Goal: Task Accomplishment & Management: Use online tool/utility

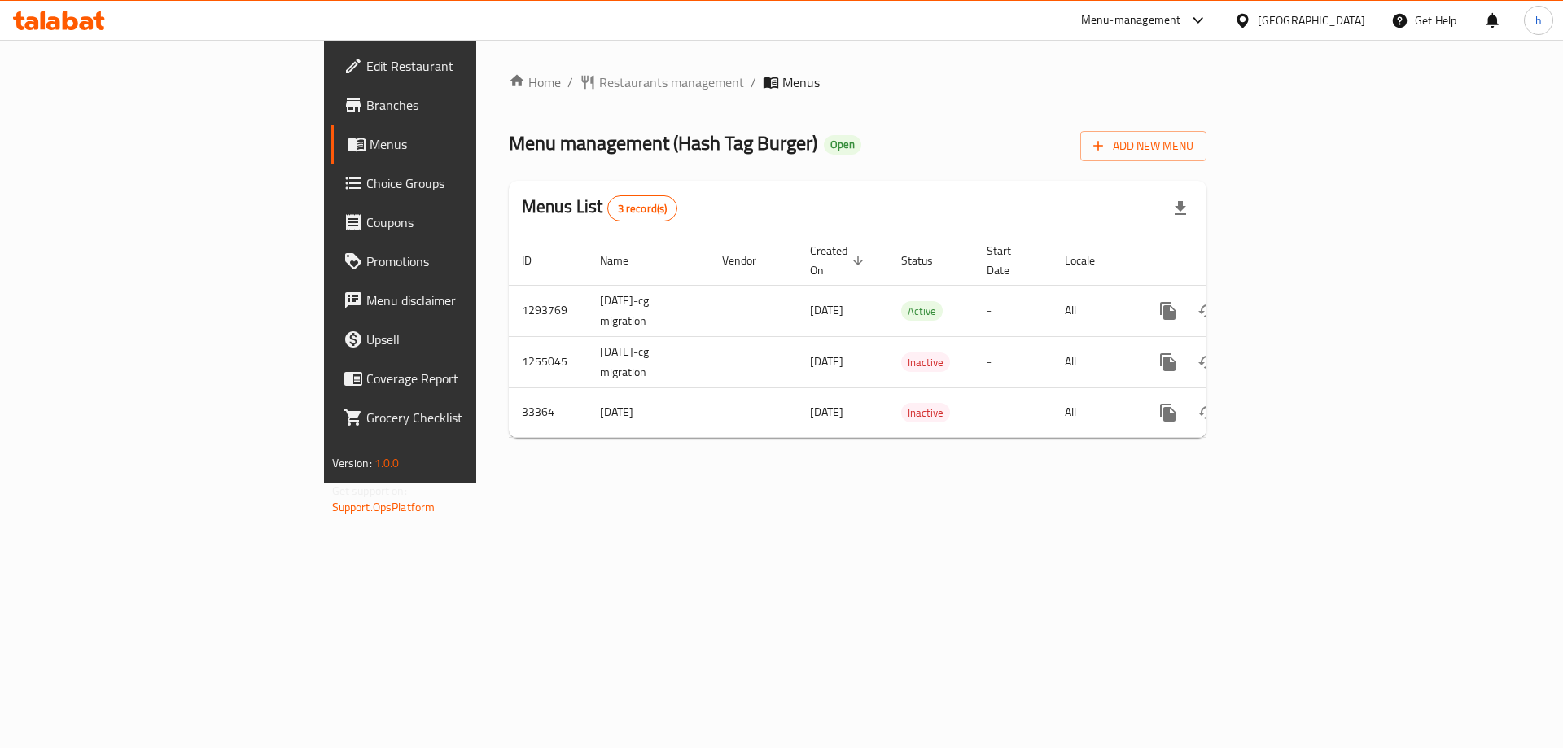
click at [366, 106] on span "Branches" at bounding box center [469, 105] width 206 height 20
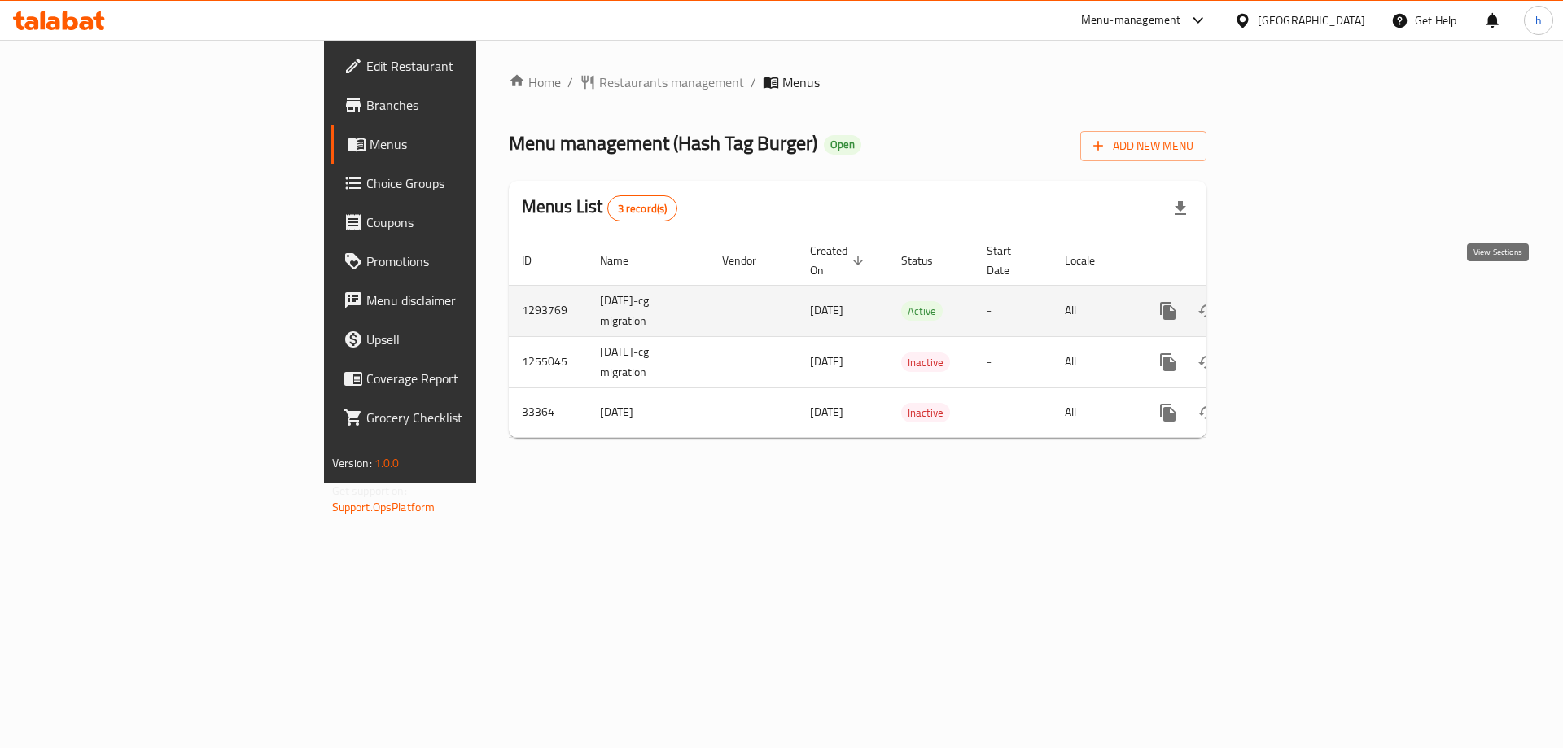
click at [1295, 301] on icon "enhanced table" at bounding box center [1286, 311] width 20 height 20
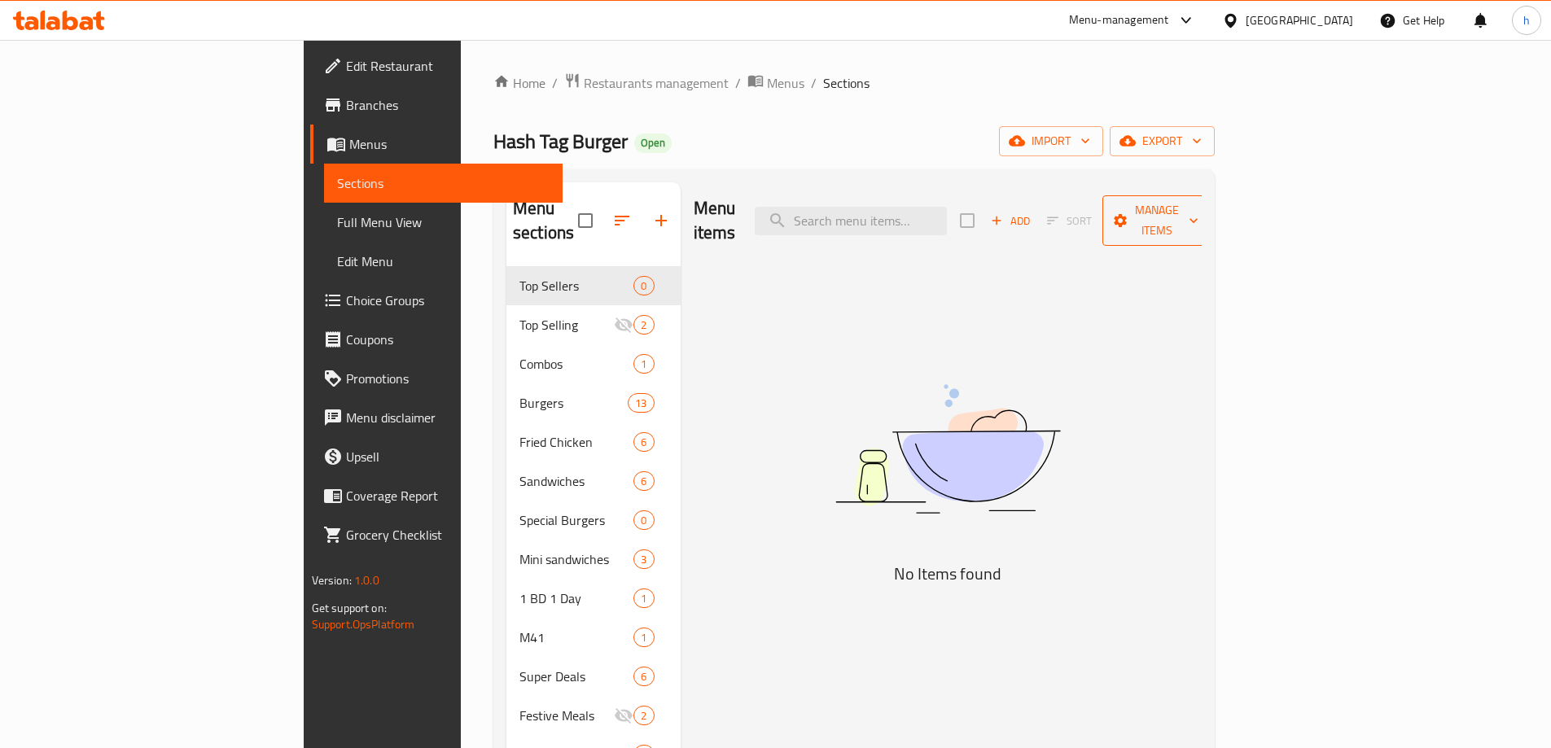
click at [1199, 204] on span "Manage items" at bounding box center [1156, 220] width 83 height 41
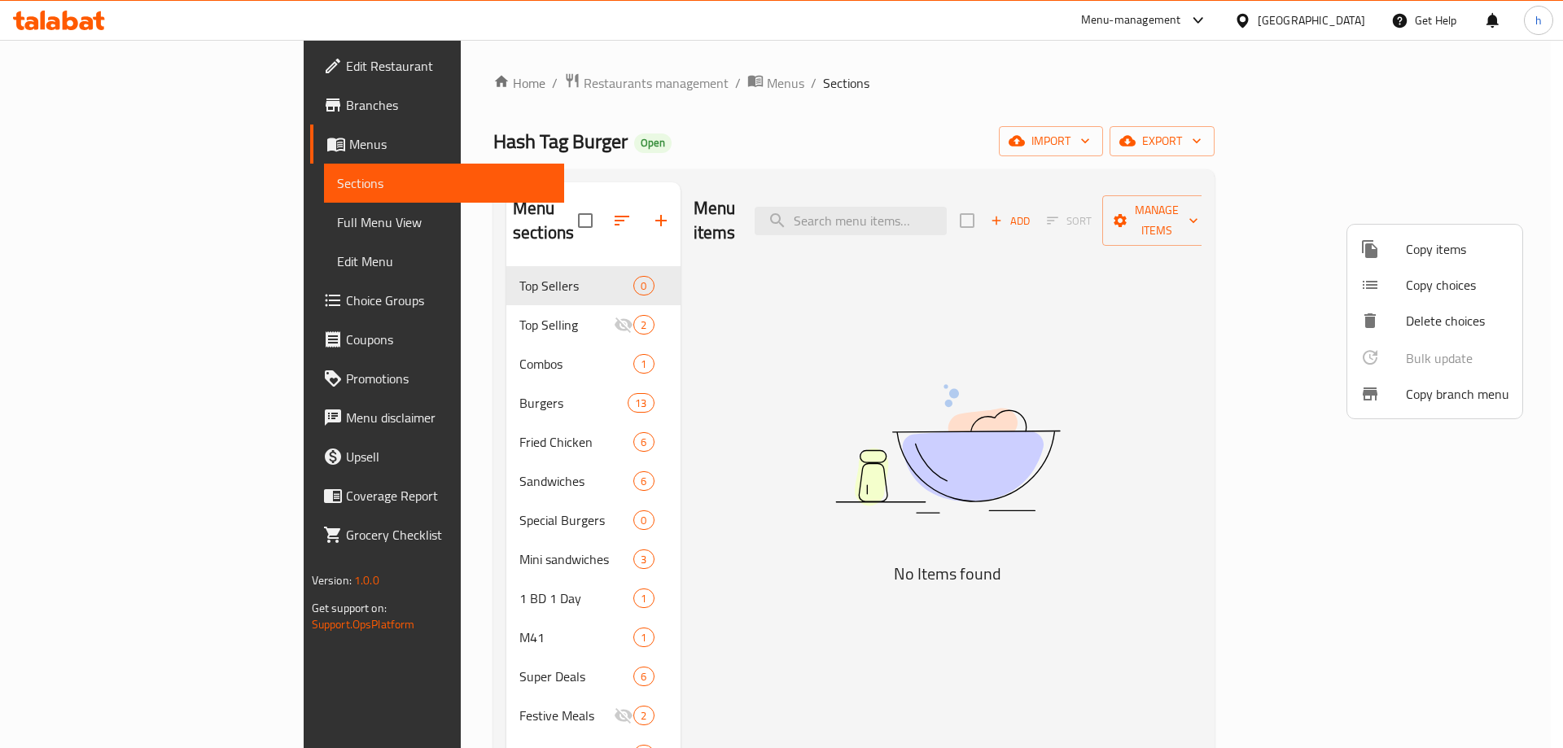
click at [1478, 392] on span "Copy branch menu" at bounding box center [1457, 394] width 103 height 20
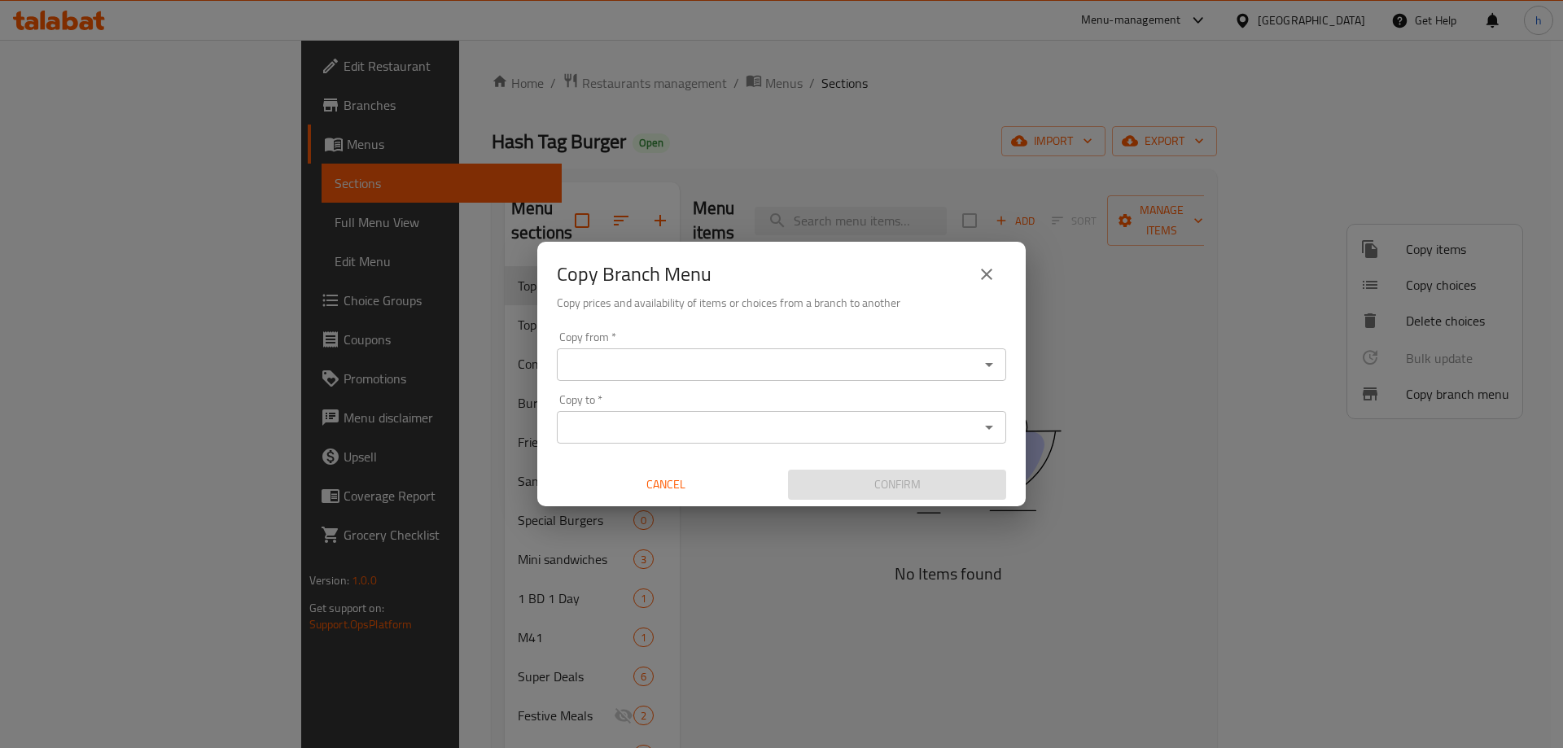
click at [752, 368] on input "Copy from   *" at bounding box center [768, 364] width 413 height 23
click at [804, 371] on input "Copy from   *" at bounding box center [768, 364] width 413 height 23
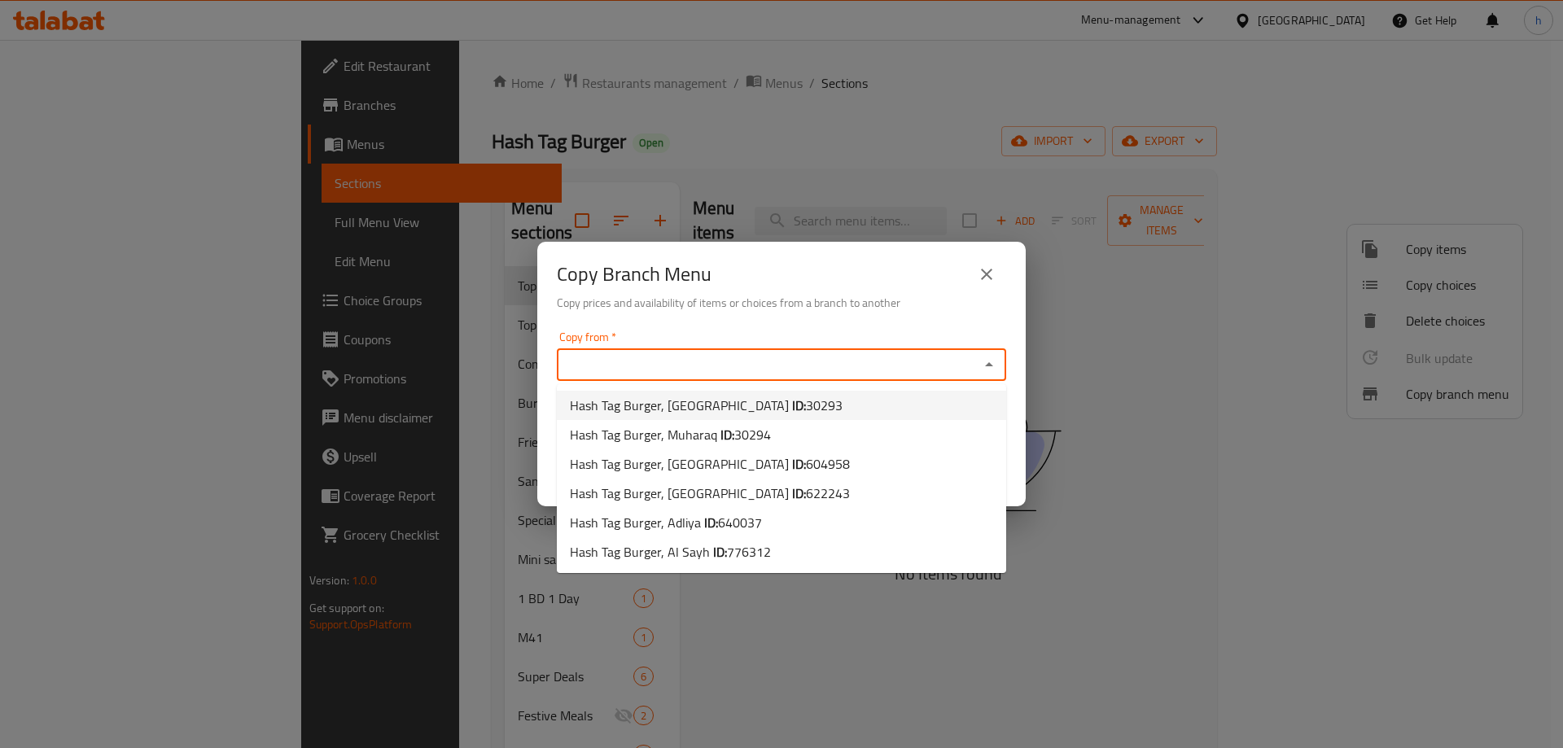
click at [780, 406] on li "Hash Tag Burger, [GEOGRAPHIC_DATA] ID: 30293" at bounding box center [781, 405] width 449 height 29
type input "Hash Tag Burger, [GEOGRAPHIC_DATA]"
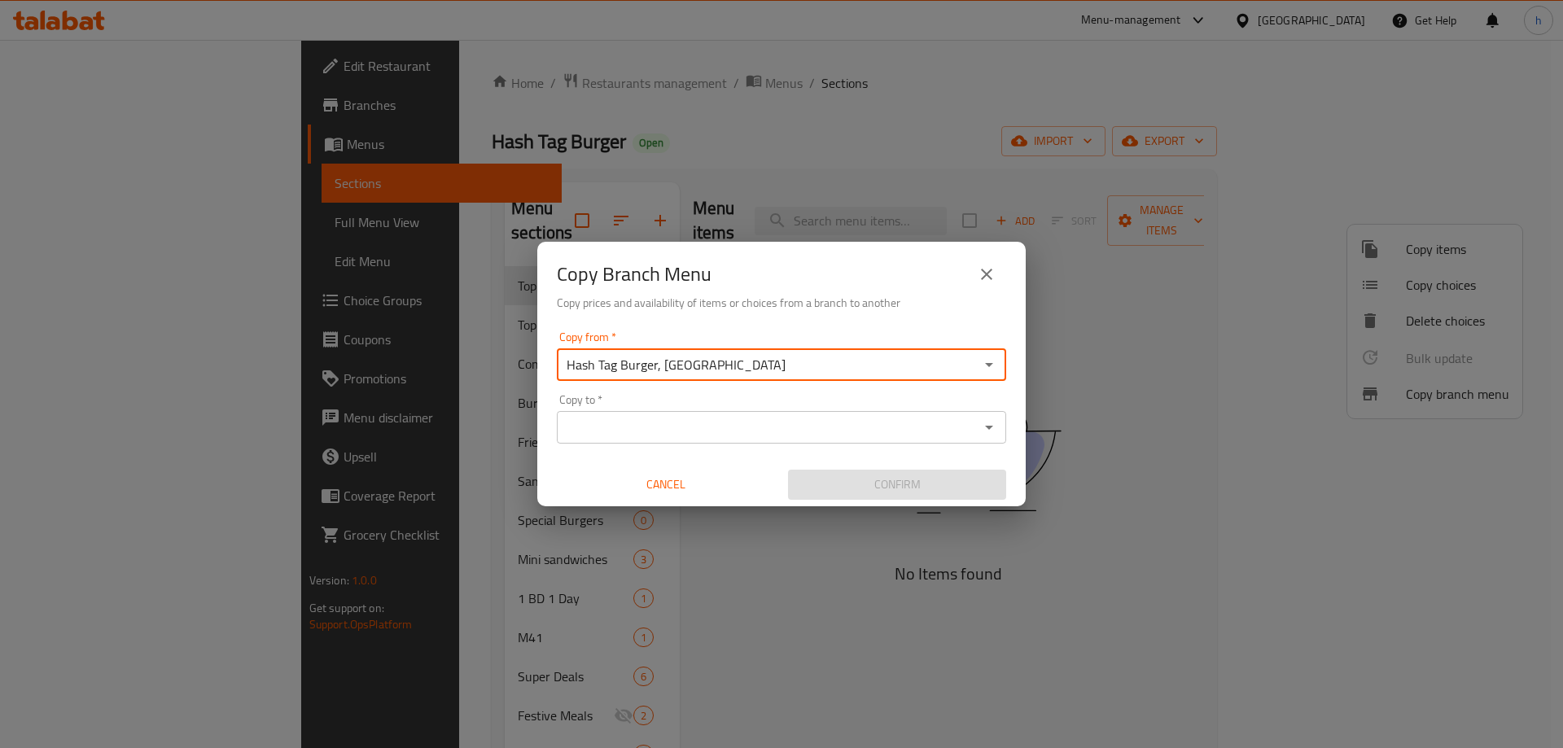
click at [718, 421] on input "Copy to   *" at bounding box center [768, 427] width 413 height 23
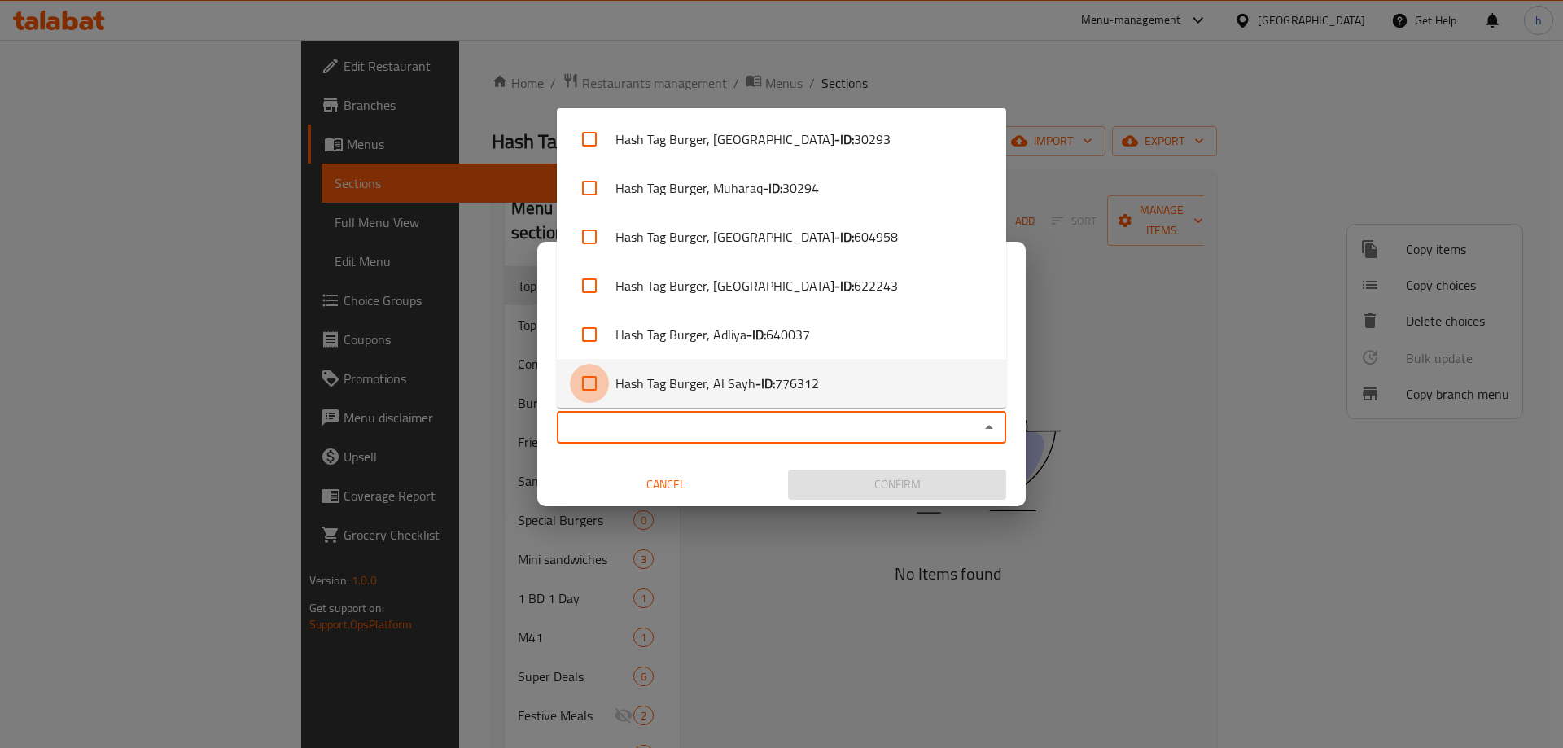
click at [595, 379] on input "checkbox" at bounding box center [589, 383] width 39 height 39
checkbox input "true"
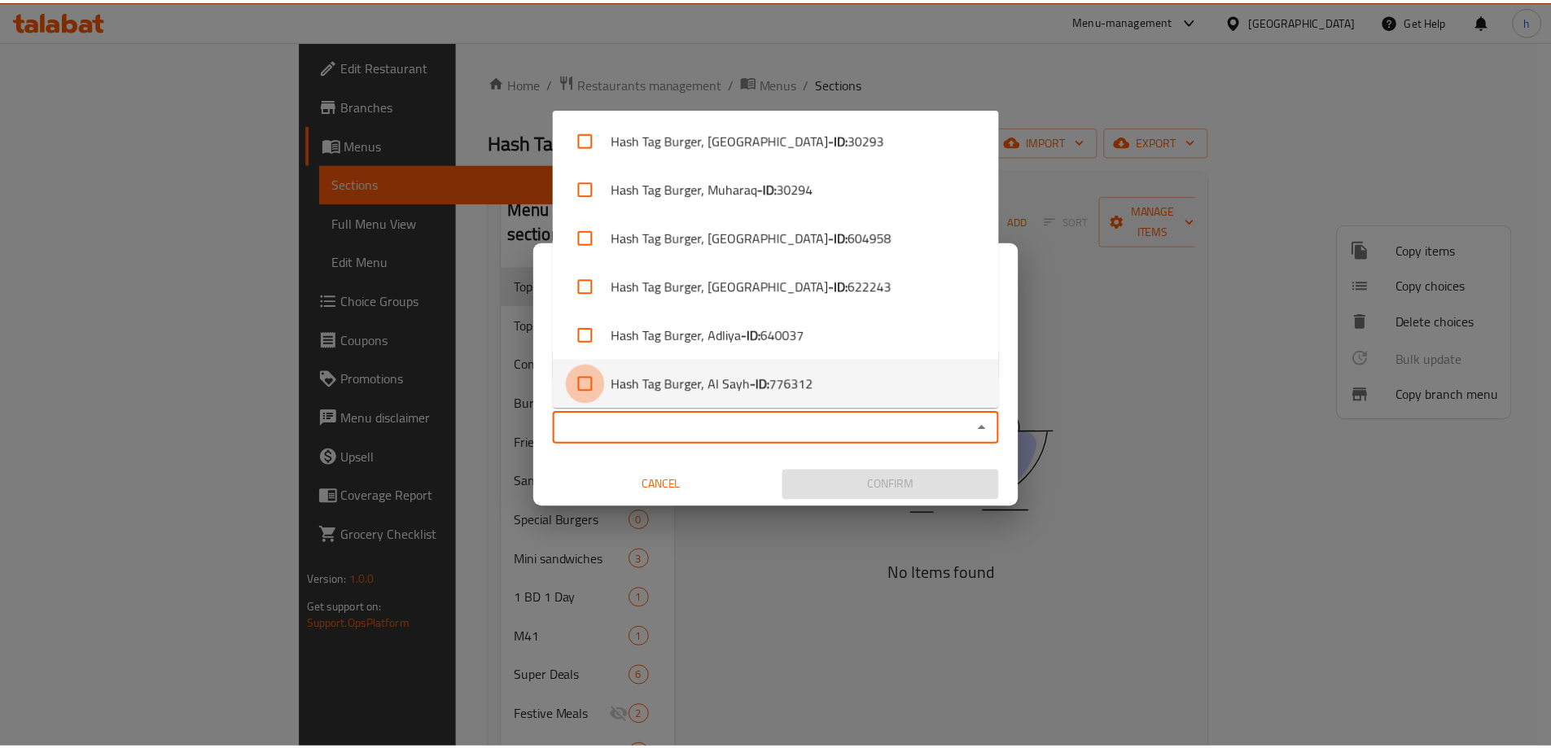
scroll to position [3, 0]
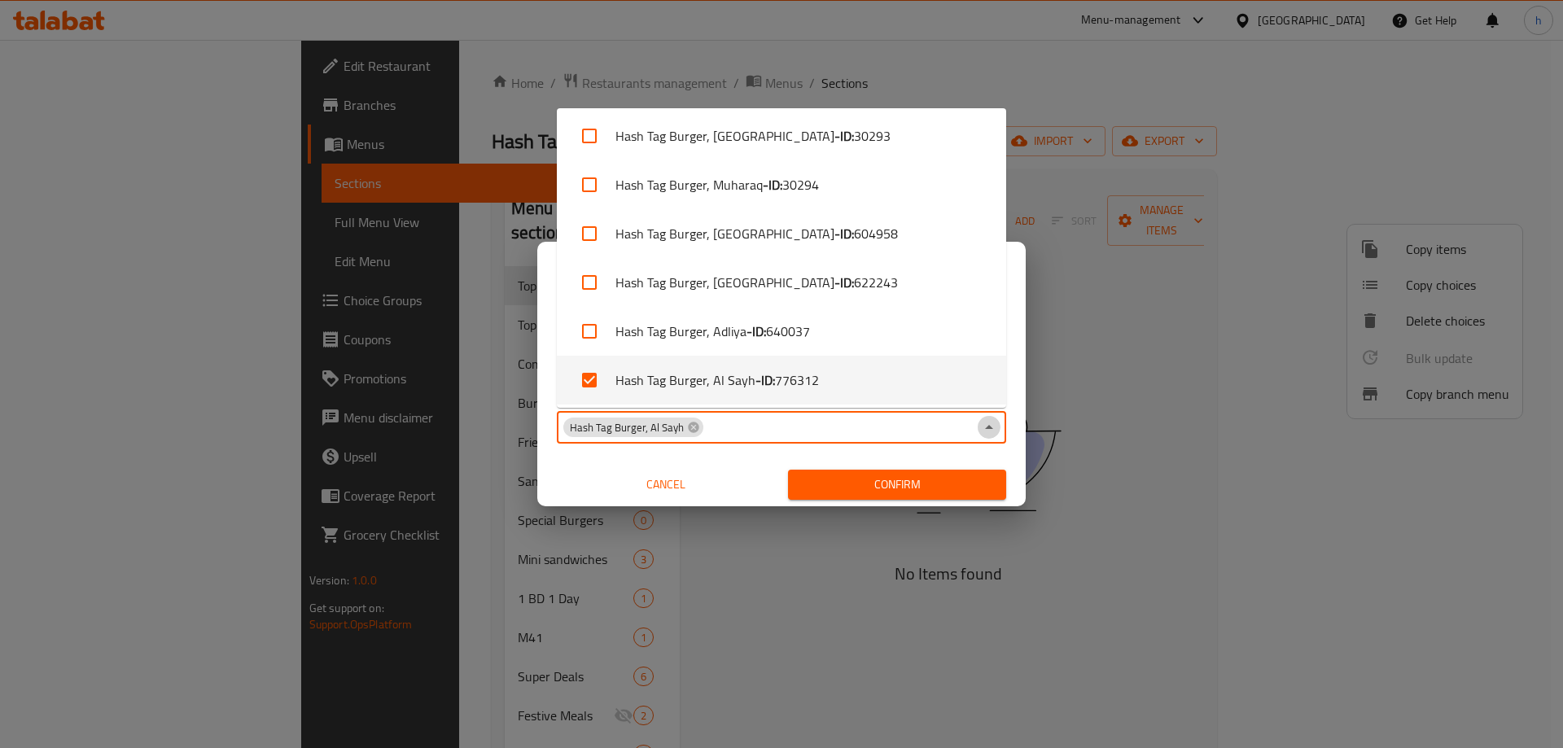
click at [993, 432] on icon "Close" at bounding box center [989, 428] width 20 height 20
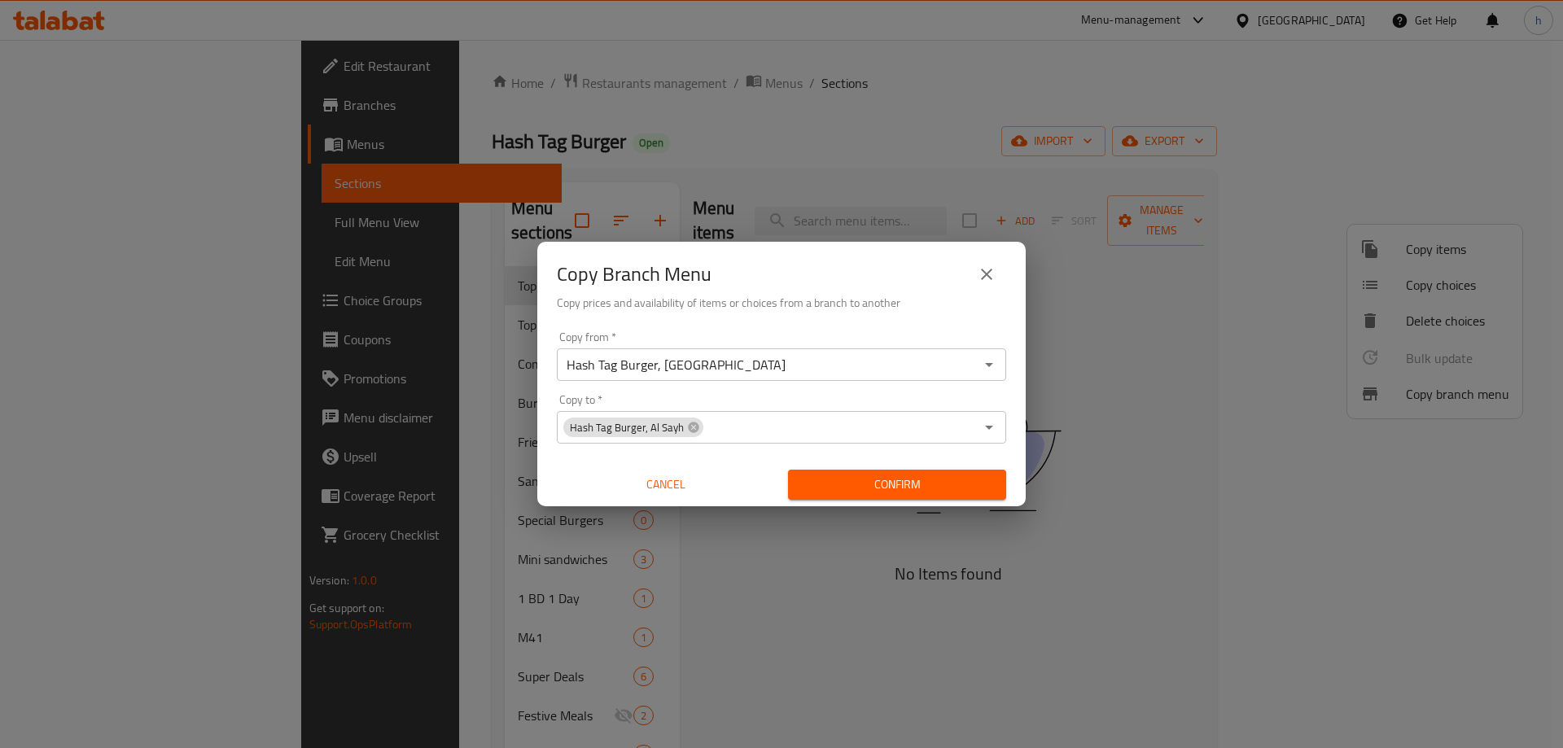
click at [868, 486] on span "Confirm" at bounding box center [897, 485] width 192 height 20
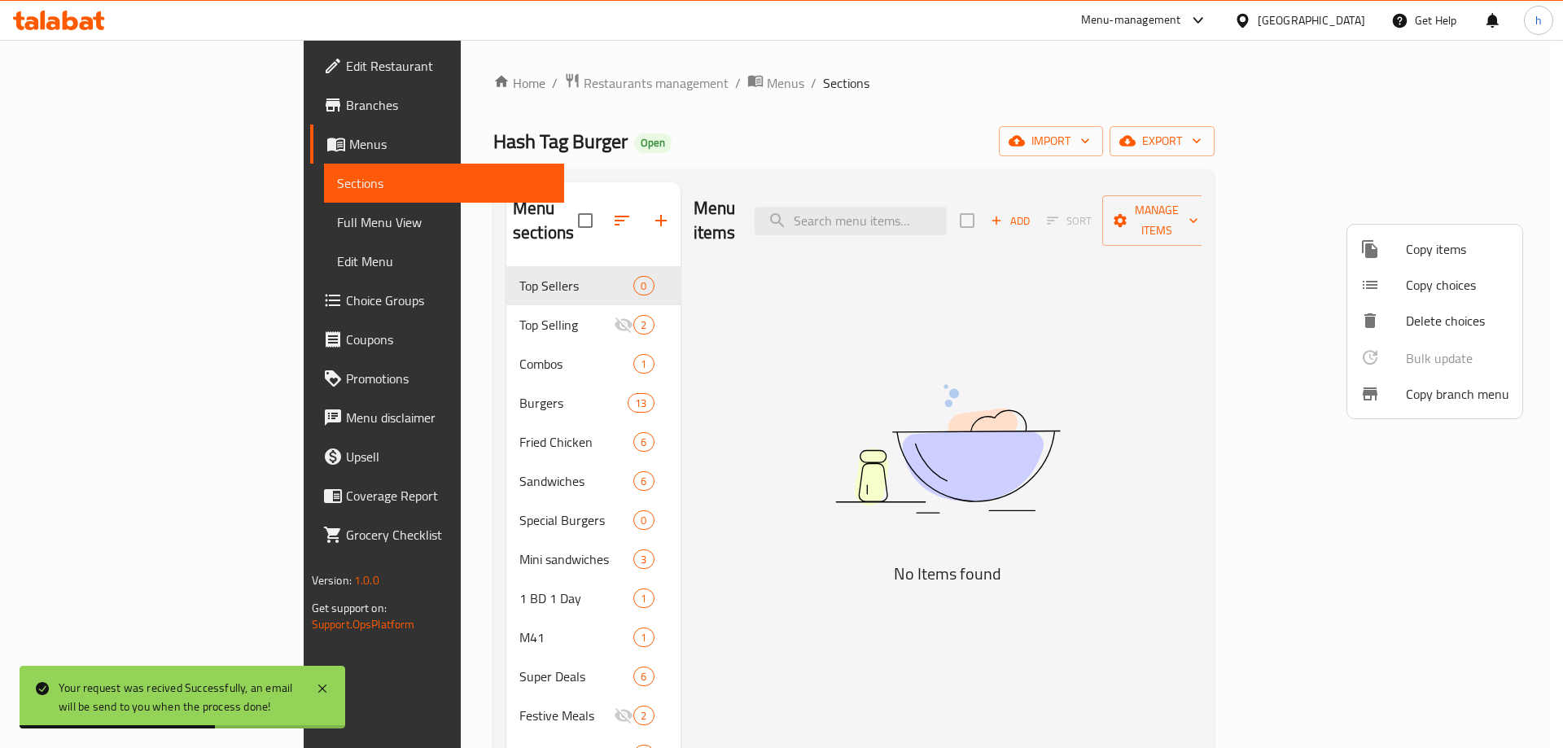
click at [81, 104] on div at bounding box center [781, 374] width 1563 height 748
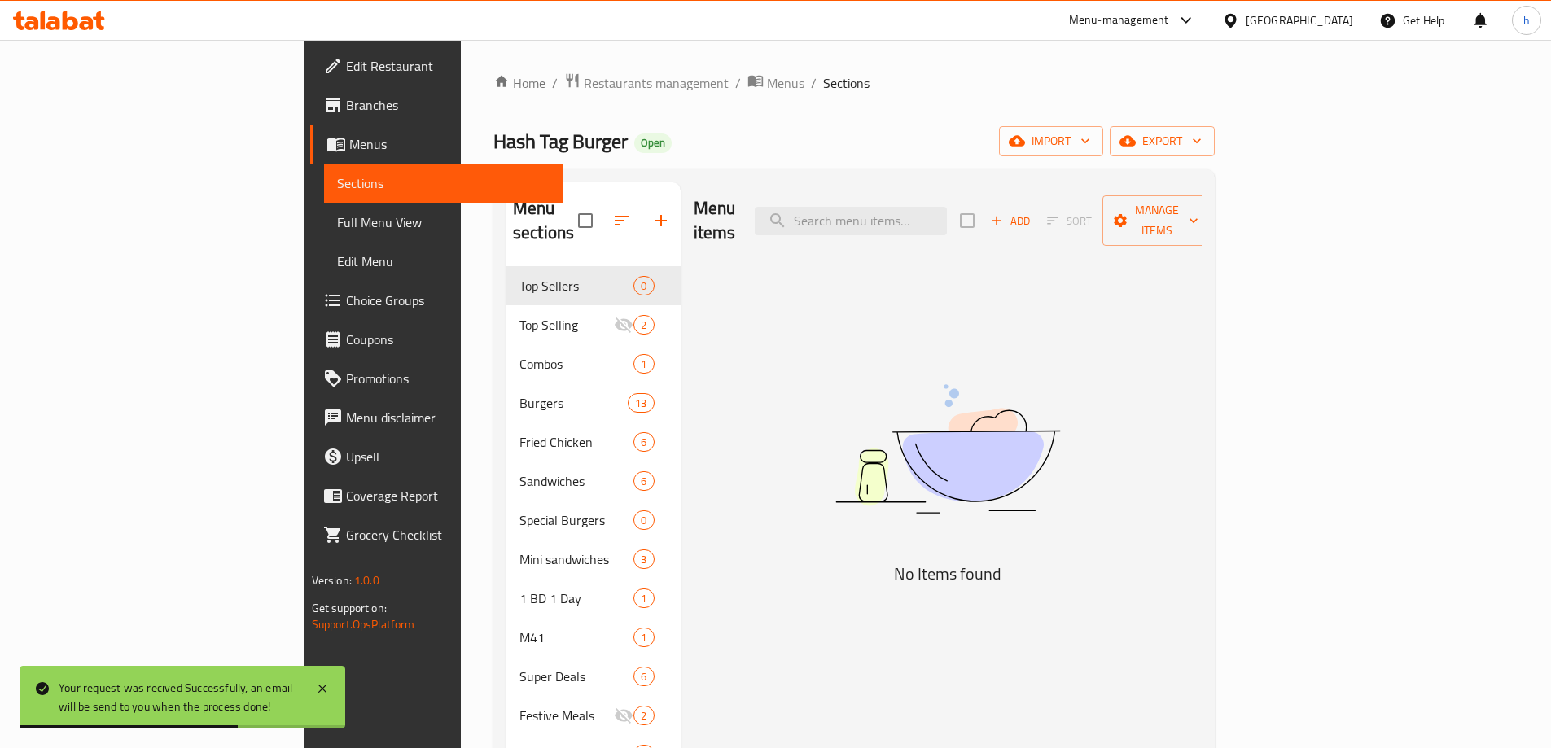
click at [346, 104] on span "Branches" at bounding box center [448, 105] width 204 height 20
